Goal: Information Seeking & Learning: Learn about a topic

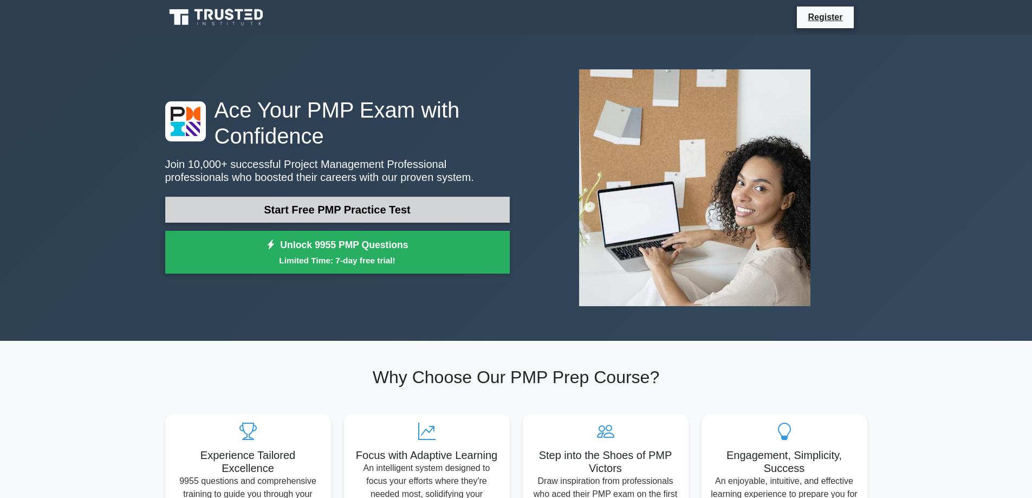
click at [308, 212] on link "Start Free PMP Practice Test" at bounding box center [337, 210] width 344 height 26
